Goal: Transaction & Acquisition: Book appointment/travel/reservation

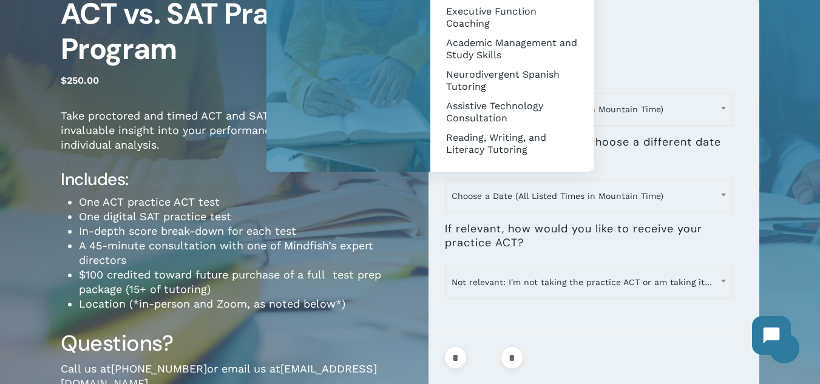
scroll to position [121, 0]
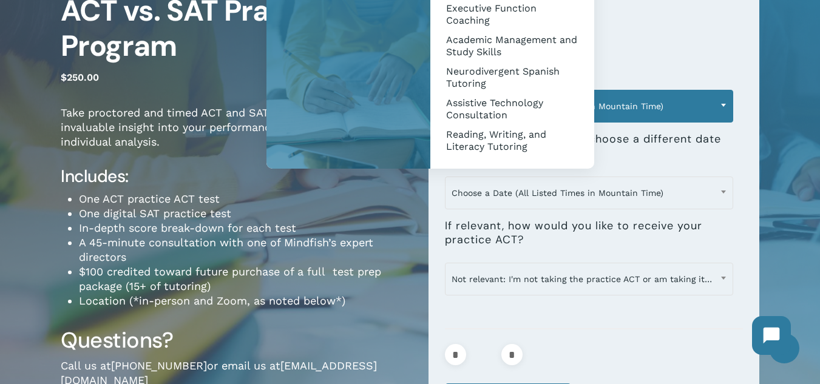
click at [624, 104] on span "Choose a Date (All Listed Times in Mountain Time)" at bounding box center [588, 105] width 287 height 25
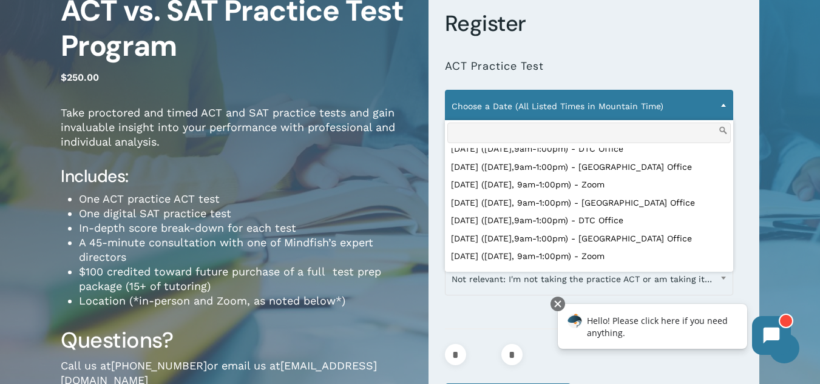
scroll to position [2121, 0]
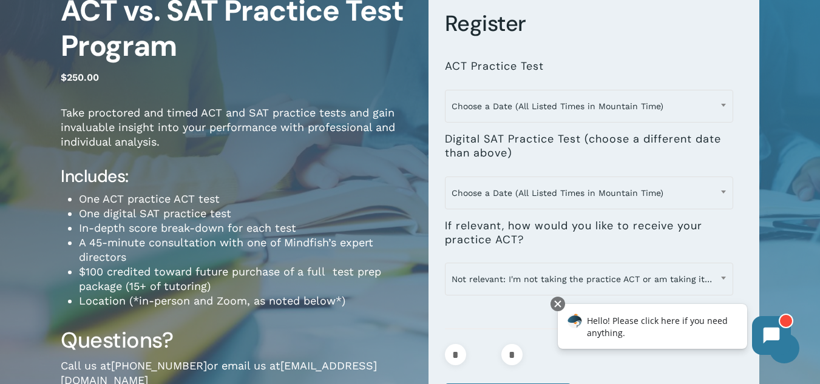
click at [535, 319] on div at bounding box center [594, 311] width 298 height 16
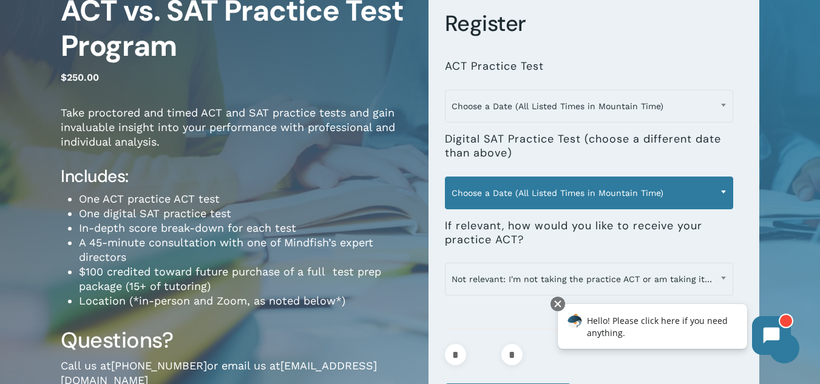
click at [530, 195] on span "Choose a Date (All Listed Times in Mountain Time)" at bounding box center [588, 192] width 287 height 25
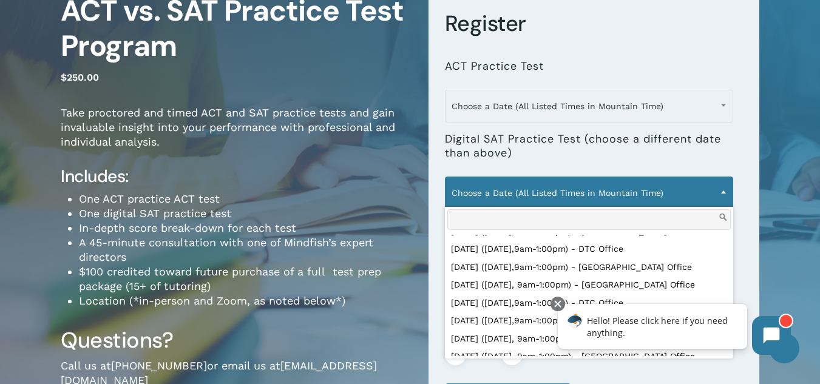
scroll to position [2124, 0]
